Goal: Task Accomplishment & Management: Manage account settings

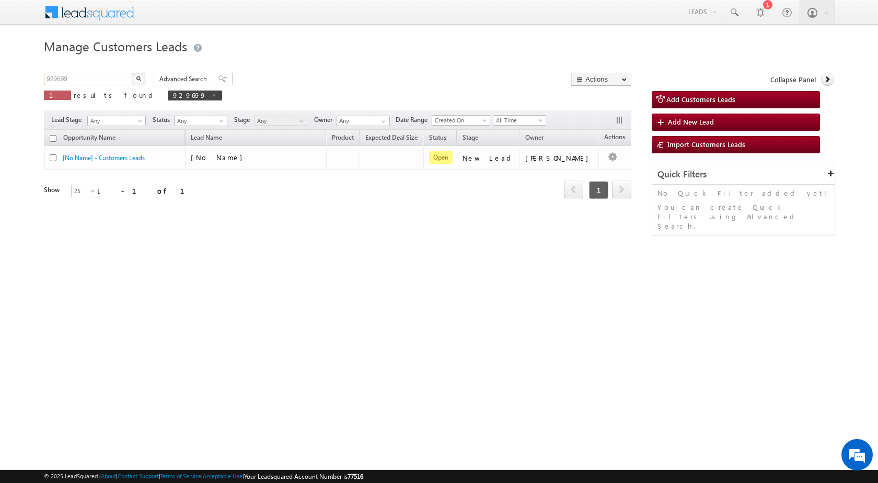
click at [101, 74] on input "929699" at bounding box center [88, 79] width 89 height 13
paste input "564"
type input "929564"
click at [144, 78] on button "button" at bounding box center [139, 79] width 14 height 13
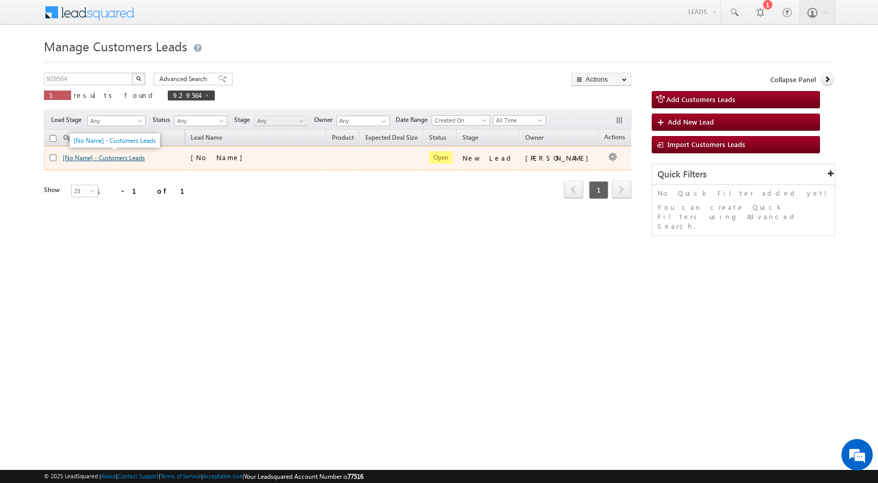
click at [126, 157] on link "[No Name] - Customers Leads" at bounding box center [104, 158] width 82 height 8
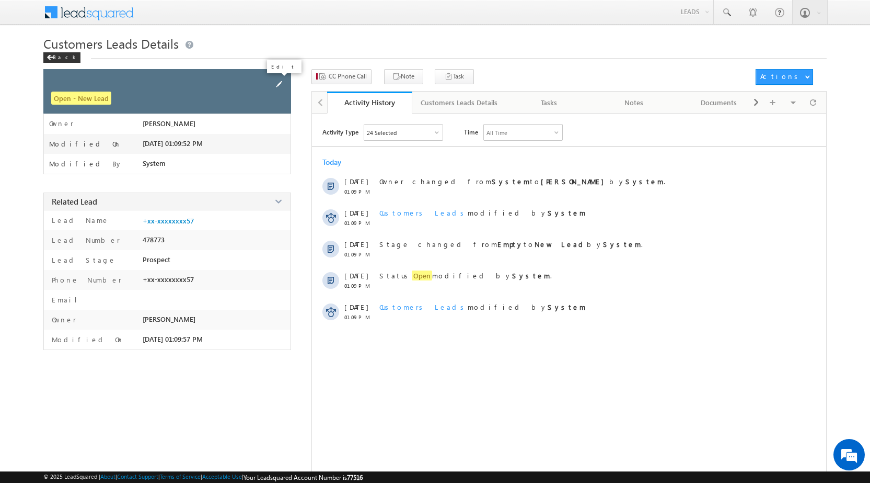
click at [276, 82] on span at bounding box center [279, 84] width 12 height 12
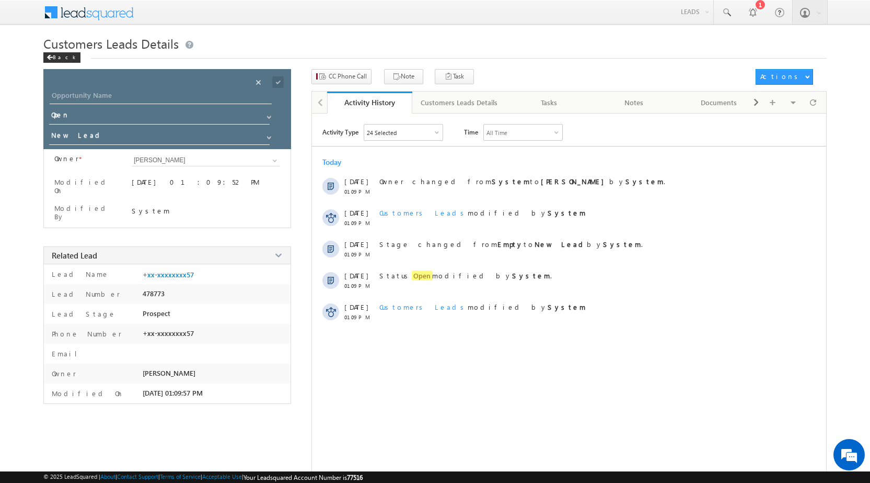
click at [216, 88] on div "Opportunity Name * Opportunity Name * Status * Status * Open Won Lost *" at bounding box center [167, 109] width 248 height 80
click at [216, 93] on input "Opportunity Name" at bounding box center [161, 96] width 222 height 15
paste input "[PERSON_NAME]"
type input "[PERSON_NAME]"
click at [280, 82] on span at bounding box center [278, 82] width 12 height 12
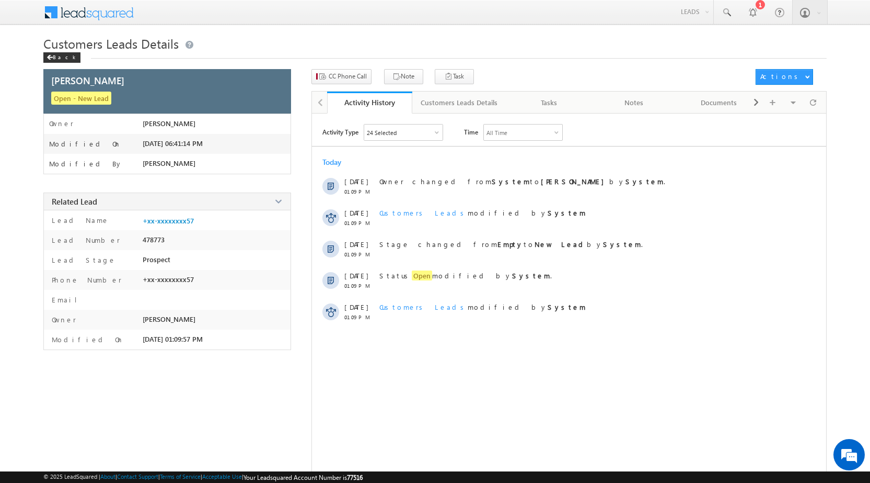
click at [350, 66] on div "Customers Leads Details Back" at bounding box center [435, 52] width 784 height 34
click at [347, 84] on button "CC Phone Call" at bounding box center [342, 76] width 60 height 15
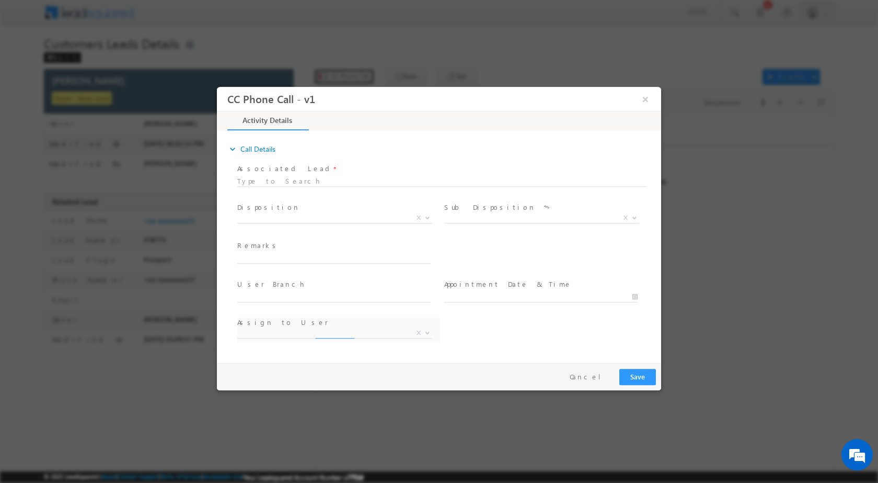
select select "[PERSON_NAME][EMAIL_ADDRESS][PERSON_NAME][DOMAIN_NAME]"
click at [430, 219] on span at bounding box center [426, 217] width 10 height 14
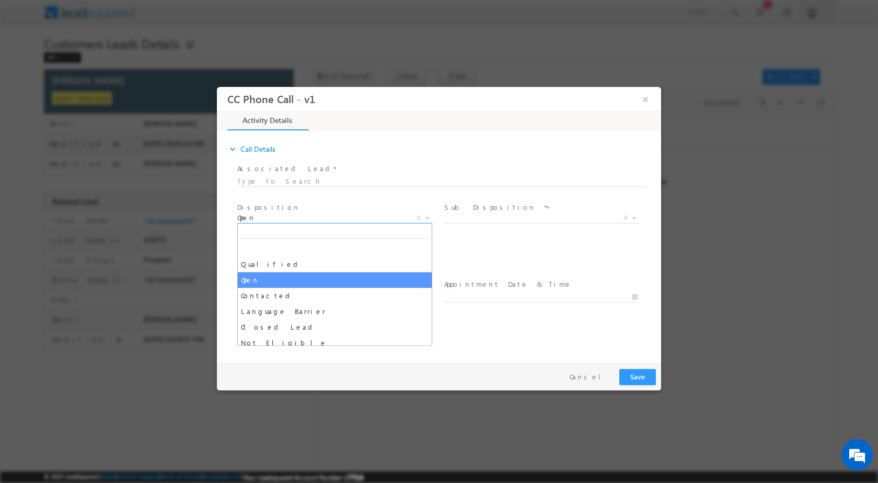
click at [429, 215] on b at bounding box center [428, 217] width 6 height 4
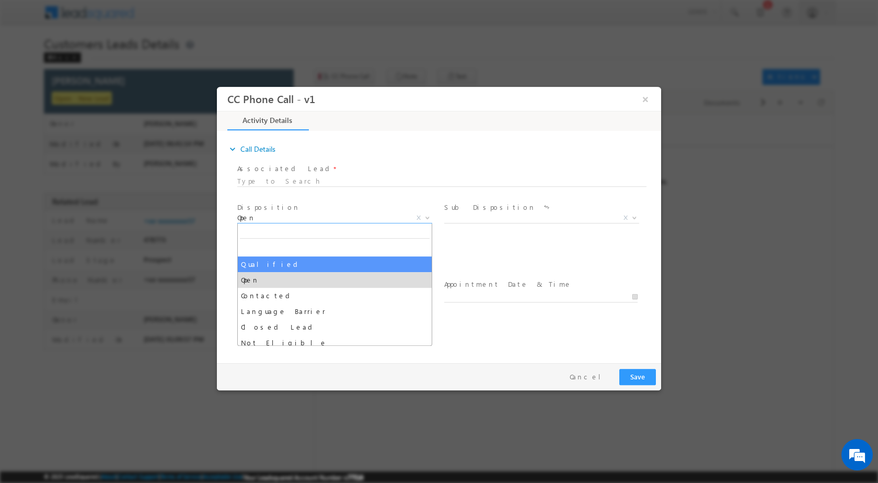
select select "Qualified"
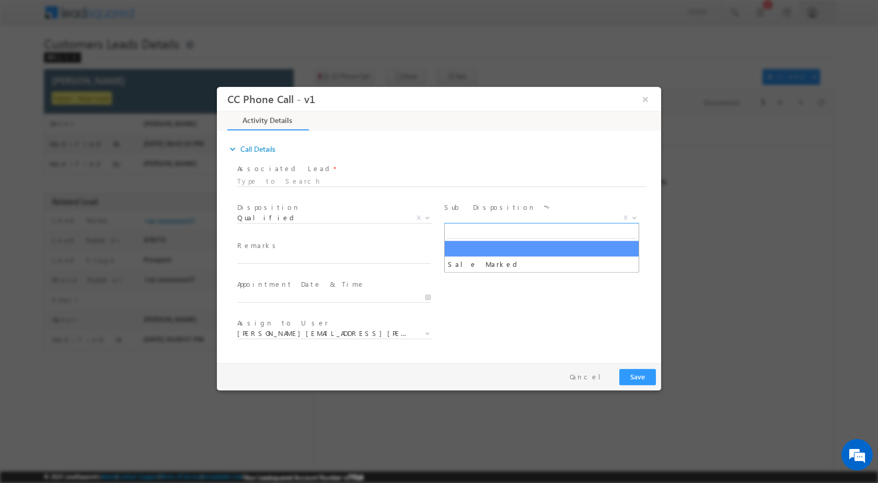
click at [632, 215] on b at bounding box center [635, 217] width 6 height 4
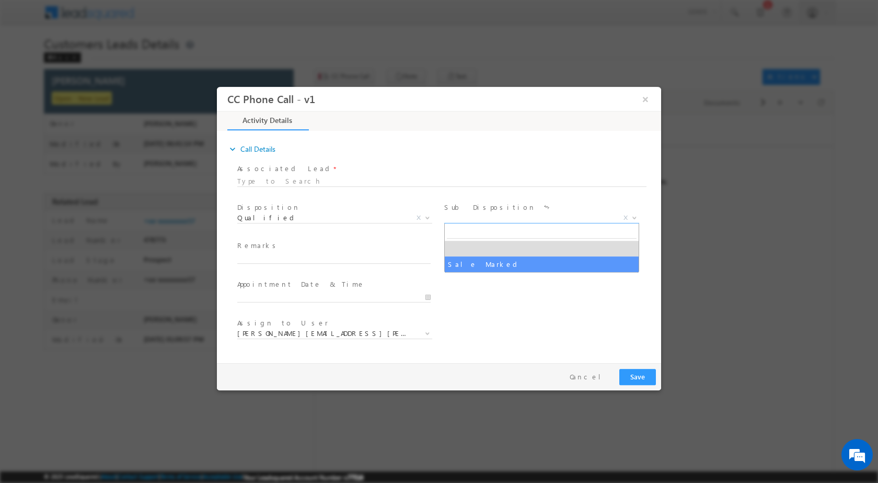
click at [515, 271] on span at bounding box center [540, 268] width 193 height 12
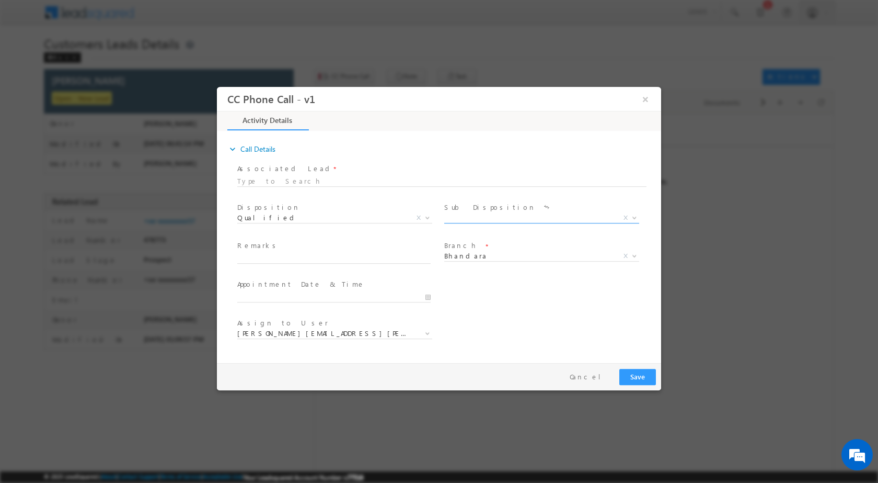
click at [633, 212] on span at bounding box center [633, 217] width 10 height 14
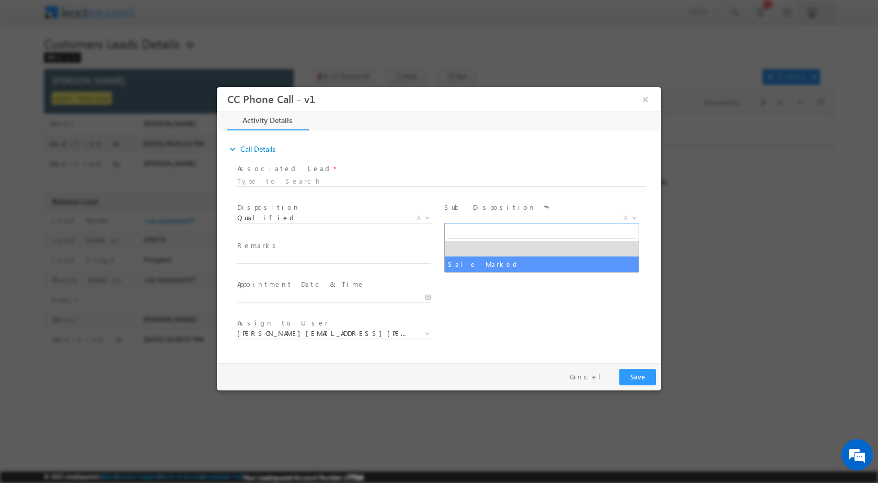
select select "Sale Marked"
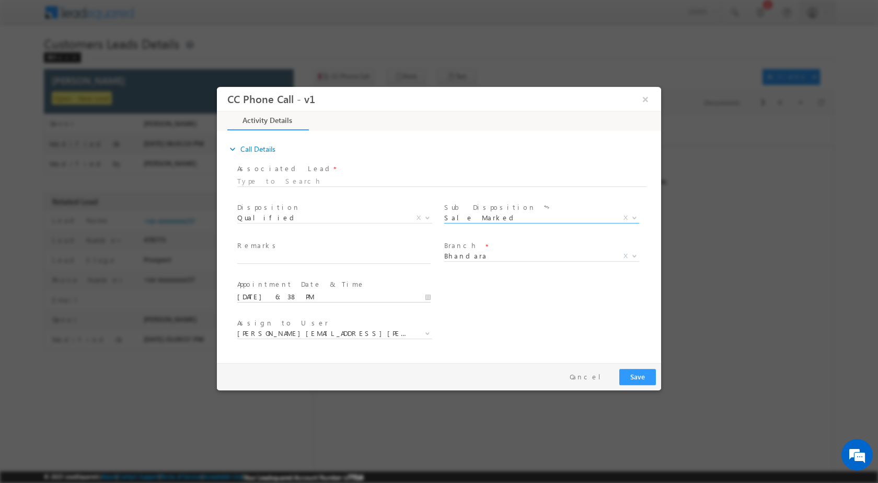
click at [428, 297] on input "[DATE] 6:38 PM" at bounding box center [333, 296] width 193 height 10
type input "[DATE] 6:38 PM"
type input "11"
type input "[DATE] 11:38 PM"
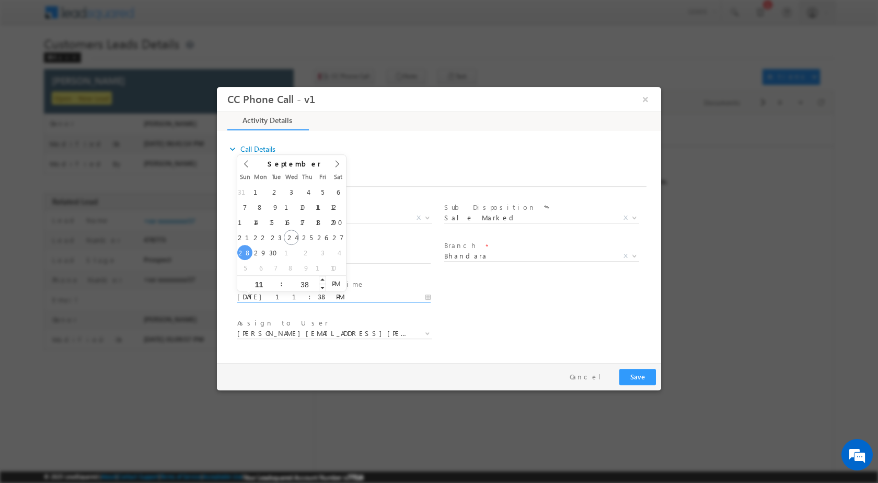
click at [305, 287] on input "38" at bounding box center [304, 283] width 43 height 7
type input "00"
type input "[DATE] 11:00 AM"
click at [333, 287] on span "AM" at bounding box center [335, 283] width 19 height 16
click at [465, 306] on div "User Branch * Appointment Date & Time * [DATE] 11:00 AM" at bounding box center [448, 295] width 426 height 39
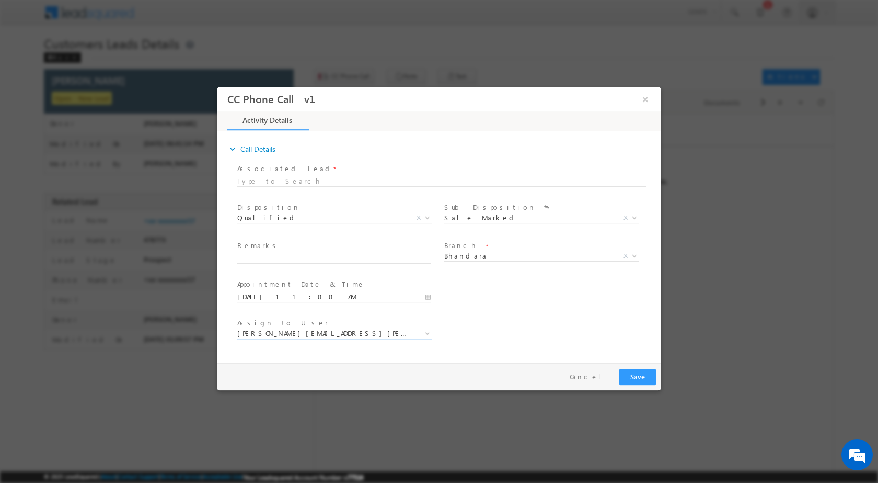
click at [430, 331] on b at bounding box center [428, 332] width 6 height 4
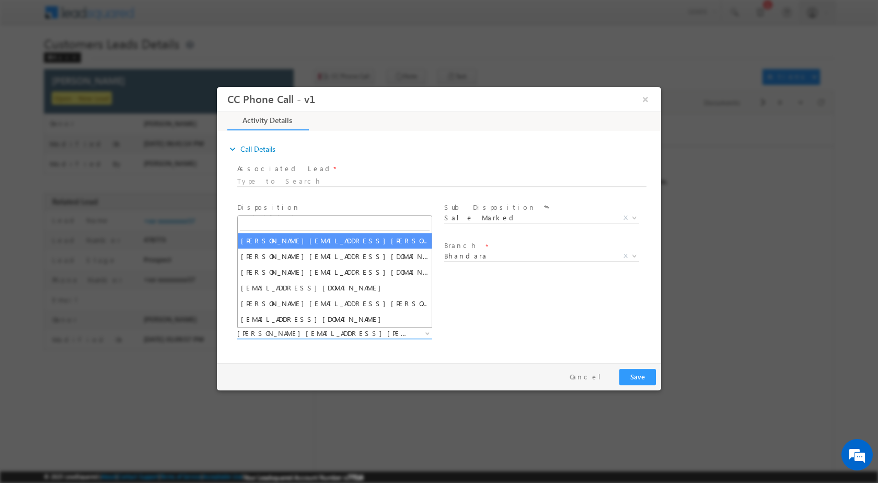
type input "[EMAIL_ADDRESS][PERSON_NAME][DOMAIN_NAME]"
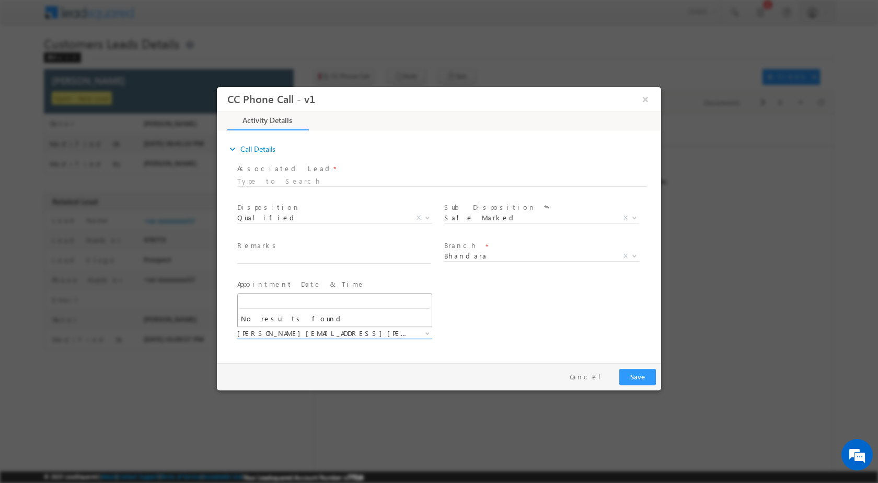
click at [337, 346] on span at bounding box center [333, 346] width 193 height 12
click at [281, 255] on input "text" at bounding box center [333, 258] width 193 height 10
paste input "24/09-Customer name is SHIVSAJAN [PERSON_NAME] Customer age is [DEMOGRAPHIC_DAT…"
type input "24/09-Customer name is SHIVSAJAN [PERSON_NAME] Customer age is [DEMOGRAPHIC_DAT…"
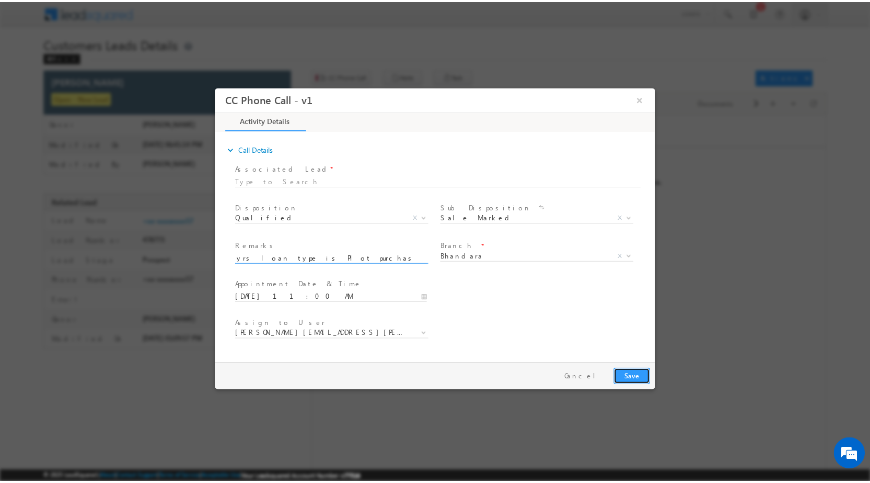
scroll to position [0, 0]
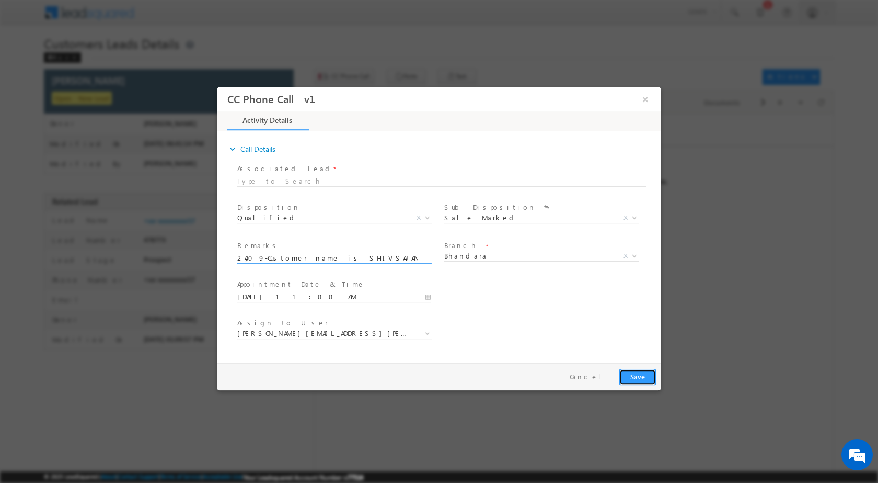
click at [643, 372] on button "Save" at bounding box center [638, 376] width 37 height 16
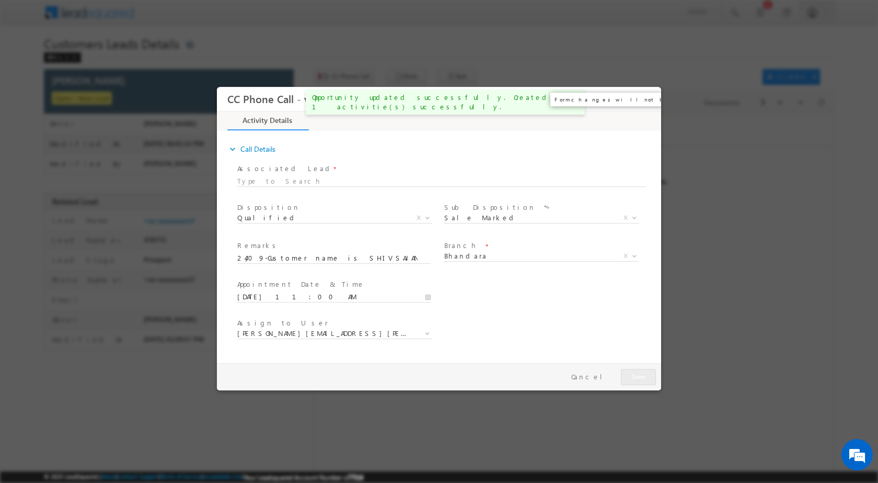
click at [645, 94] on button "×" at bounding box center [646, 98] width 18 height 19
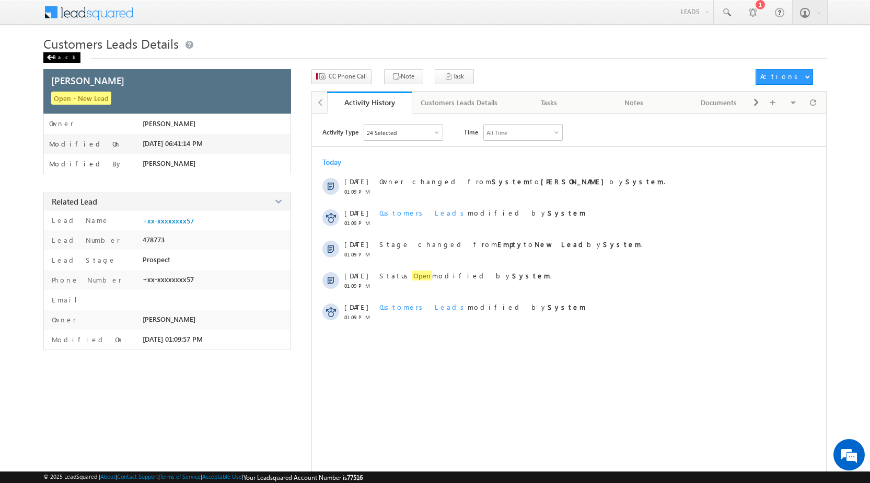
click at [63, 55] on div "Back" at bounding box center [61, 57] width 37 height 10
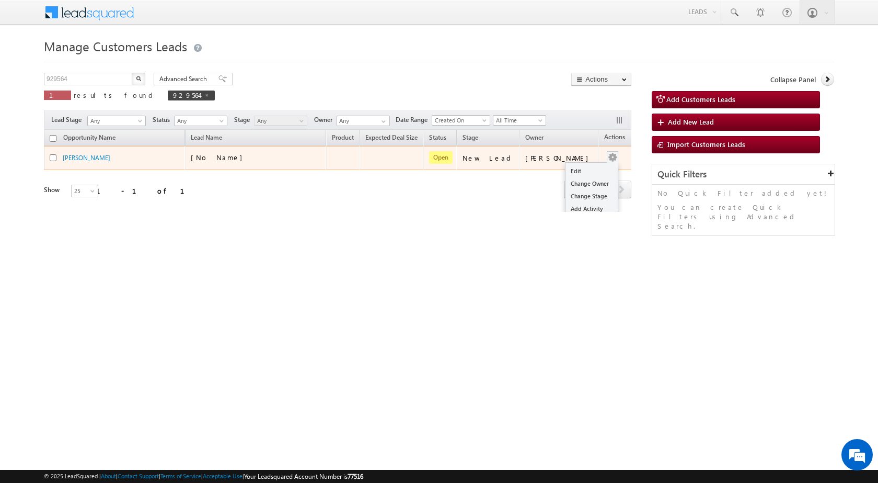
click at [608, 161] on button "button" at bounding box center [613, 157] width 10 height 10
click at [593, 166] on link "Edit" at bounding box center [592, 171] width 52 height 13
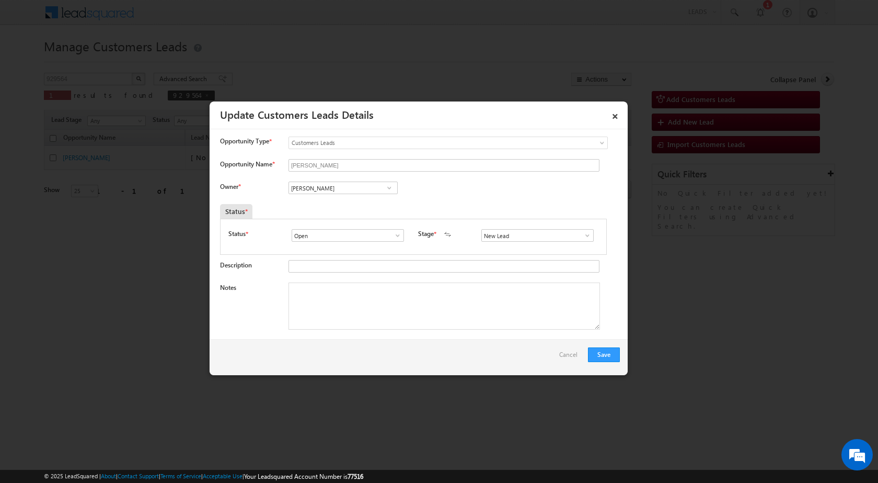
click at [431, 315] on textarea "Notes" at bounding box center [445, 305] width 312 height 47
paste textarea "24/09-Customer name is SHIVSAJAN JAMBULKAR Customer age is 30 yrs loan type is …"
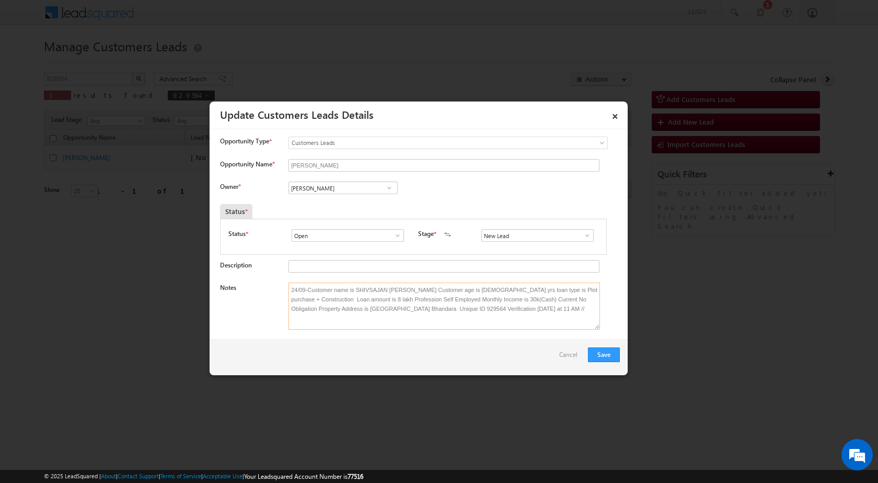
type textarea "24/09-Customer name is SHIVSAJAN JAMBULKAR Customer age is 30 yrs loan type is …"
click at [392, 186] on span at bounding box center [389, 188] width 10 height 8
paste input "[EMAIL_ADDRESS][PERSON_NAME][DOMAIN_NAME]"
click at [350, 209] on span "[EMAIL_ADDRESS][PERSON_NAME][DOMAIN_NAME]" at bounding box center [340, 208] width 94 height 8
type input "Ashish Kailash Bhati"
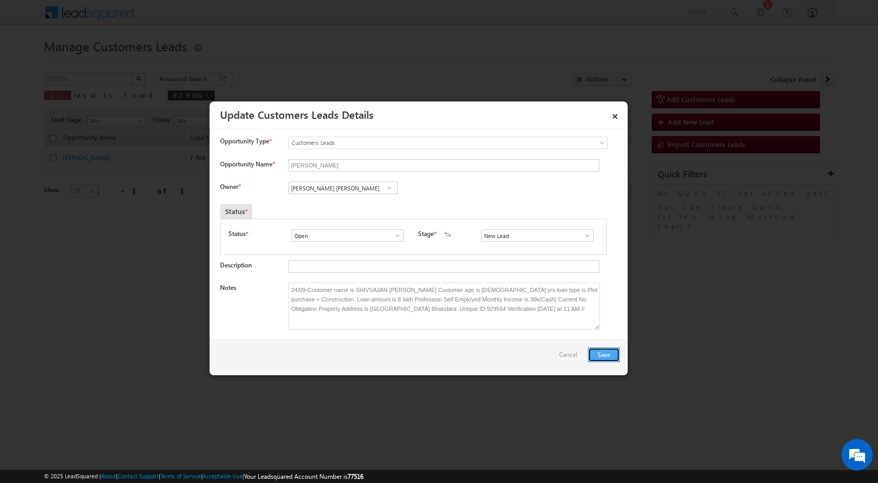
click at [603, 349] on button "Save" at bounding box center [604, 354] width 32 height 15
